Goal: Go to known website: Access a specific website the user already knows

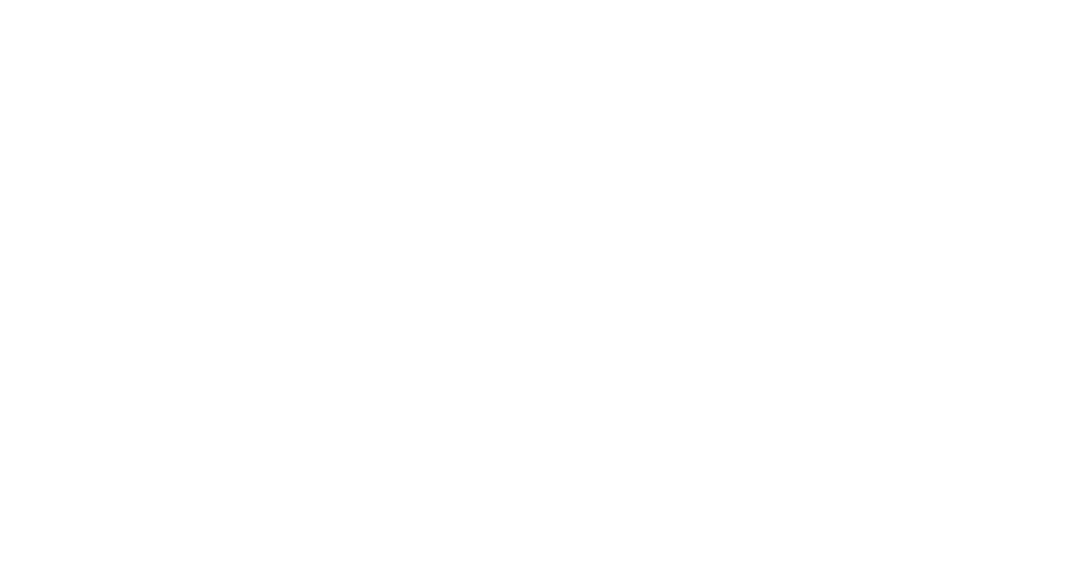
click at [693, 426] on div at bounding box center [533, 291] width 1066 height 582
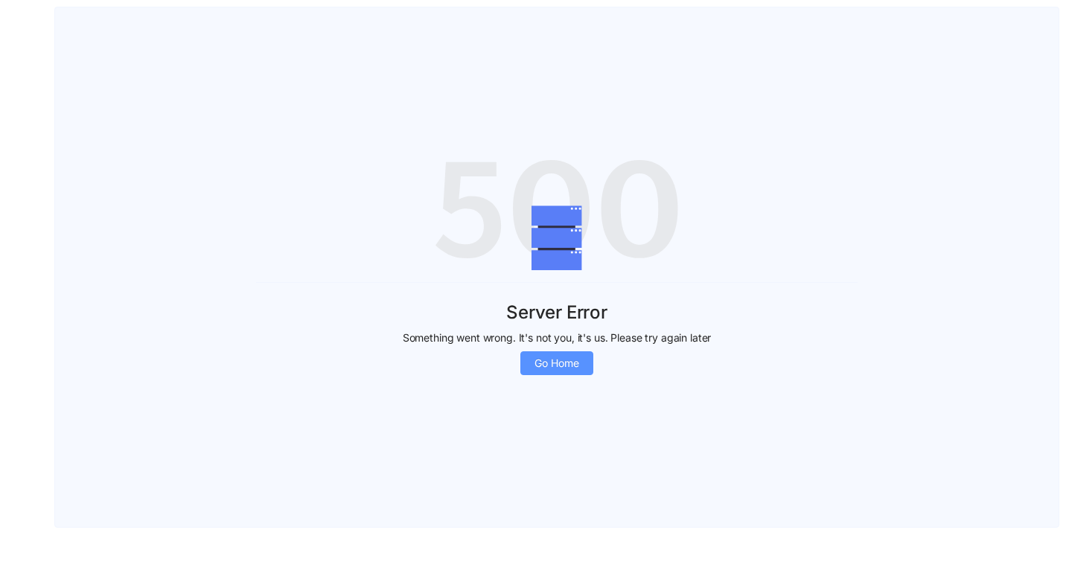
click at [571, 365] on span "Go Home" at bounding box center [556, 363] width 45 height 16
